Goal: Information Seeking & Learning: Learn about a topic

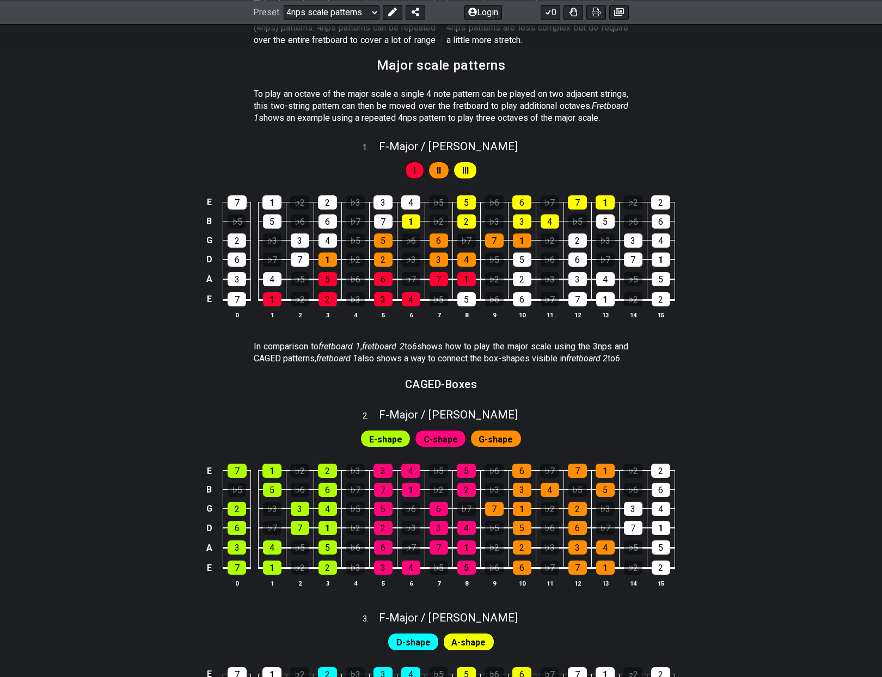
scroll to position [248, 0]
drag, startPoint x: 445, startPoint y: 241, endPoint x: 859, endPoint y: 227, distance: 413.5
drag, startPoint x: 357, startPoint y: 249, endPoint x: 603, endPoint y: 248, distance: 246.1
click at [603, 240] on tr "G 2 ♭3 3 4 ♭5 5 ♭6 6 ♭7 7 1 ♭2 2 ♭3 3 4" at bounding box center [439, 230] width 472 height 19
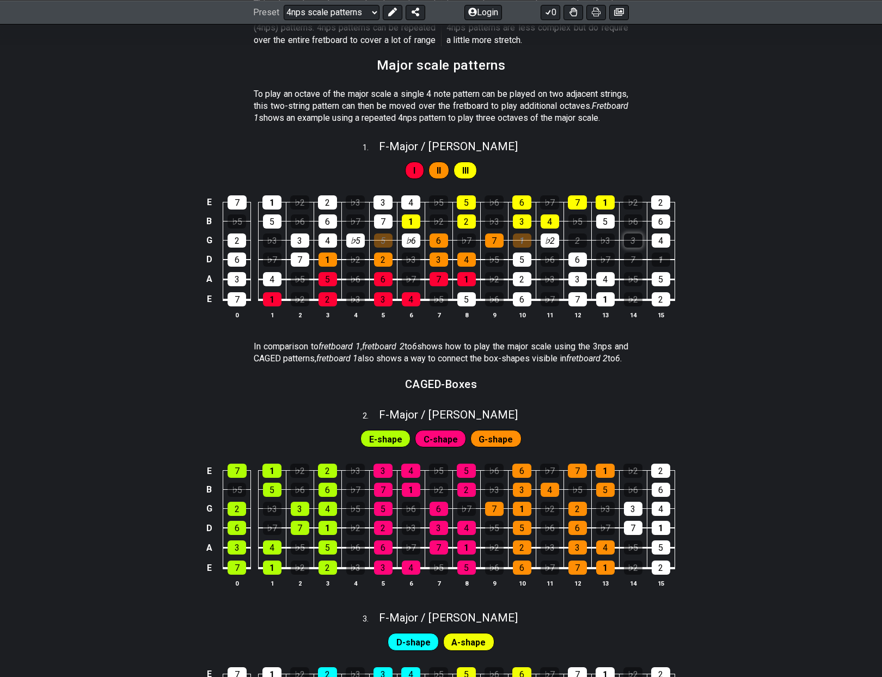
drag, startPoint x: 606, startPoint y: 249, endPoint x: 633, endPoint y: 251, distance: 26.7
click at [633, 240] on tr "G 2 ♭3 3 4 ♭5 5 ♭6 6 ♭7 7 1 ♭2 2 ♭3 3 4" at bounding box center [439, 230] width 472 height 19
click at [632, 267] on div "7" at bounding box center [633, 260] width 19 height 14
click at [301, 210] on div "♭2" at bounding box center [299, 202] width 19 height 14
click at [357, 210] on div "♭3" at bounding box center [355, 202] width 19 height 14
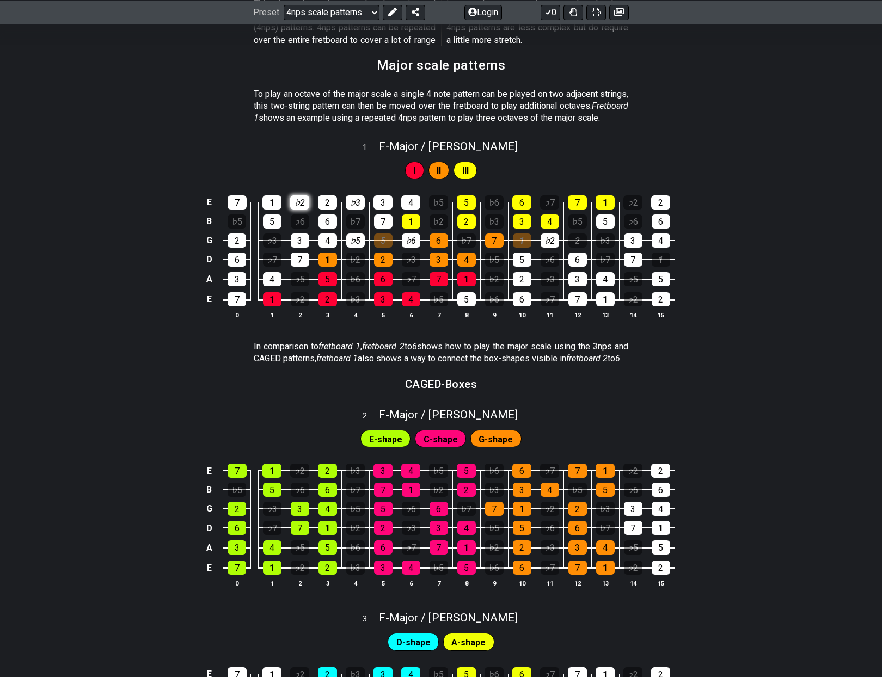
click at [298, 210] on div "♭2" at bounding box center [299, 202] width 19 height 14
click at [365, 203] on td "♭3" at bounding box center [355, 193] width 28 height 19
click at [357, 210] on div "♭3" at bounding box center [355, 202] width 19 height 14
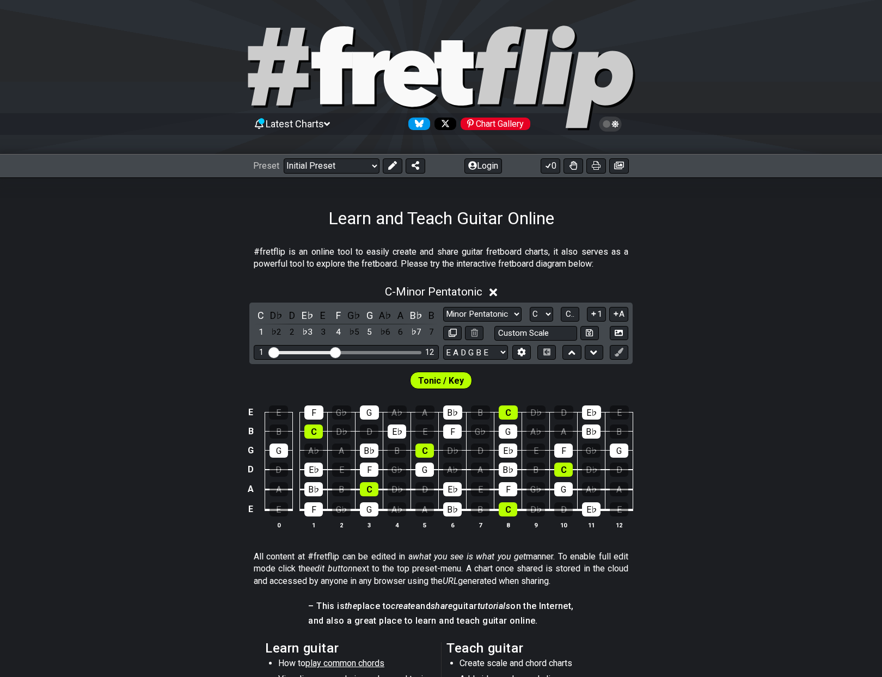
scroll to position [-1, 0]
